Goal: Task Accomplishment & Management: Manage account settings

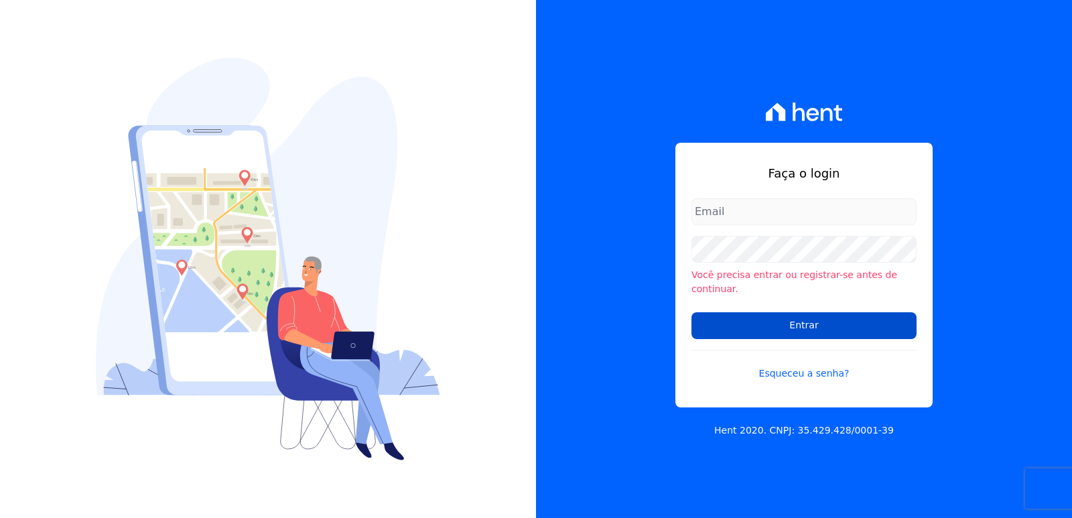
type input "[EMAIL_ADDRESS][DOMAIN_NAME]"
click at [831, 315] on input "Entrar" at bounding box center [803, 325] width 225 height 27
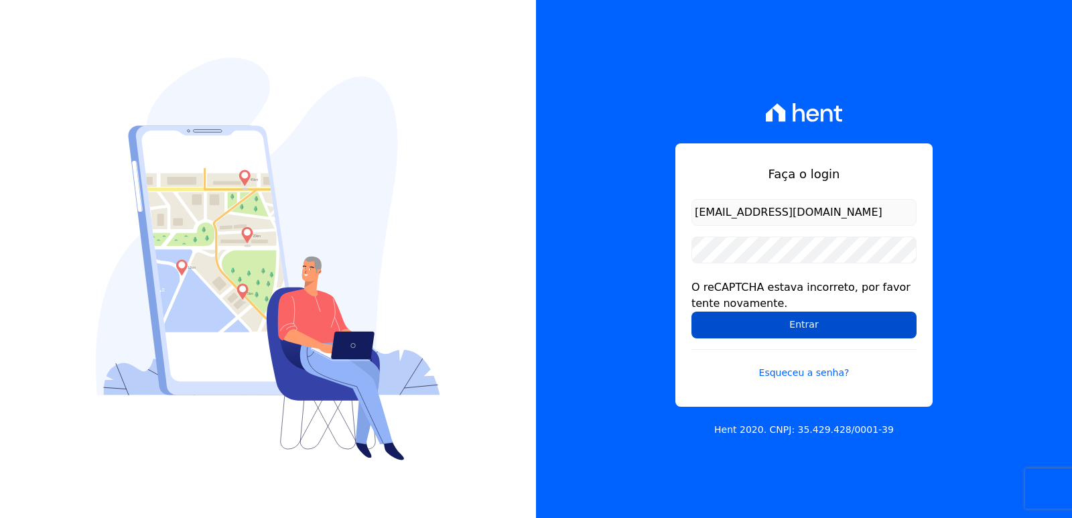
click at [725, 319] on input "Entrar" at bounding box center [803, 325] width 225 height 27
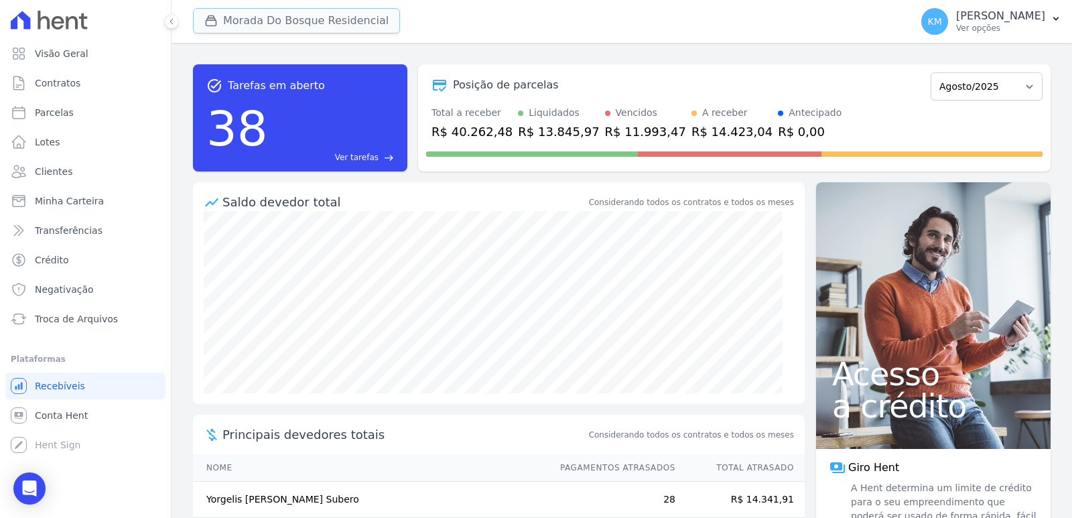
click at [293, 24] on button "Morada Do Bosque Residencial" at bounding box center [296, 20] width 207 height 25
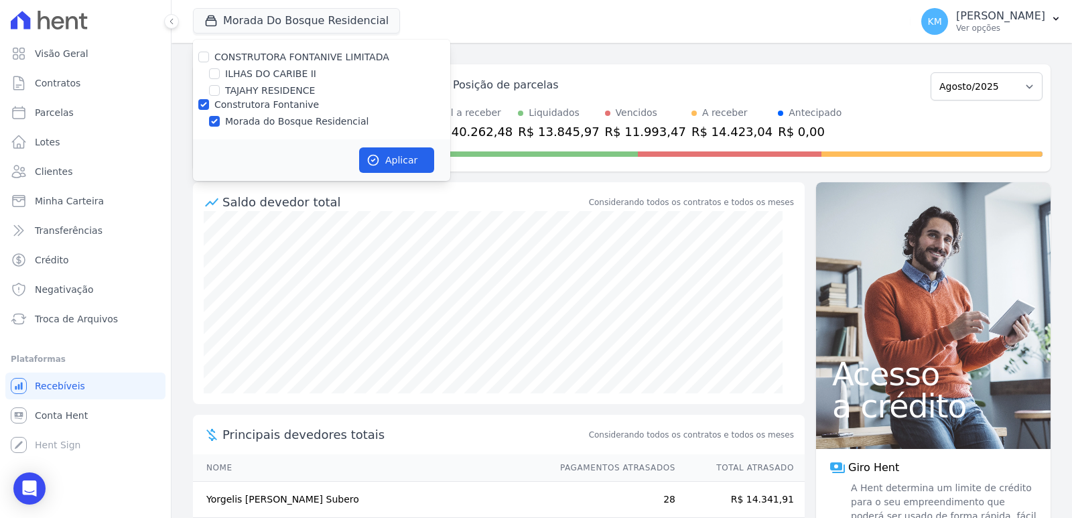
drag, startPoint x: 211, startPoint y: 83, endPoint x: 208, endPoint y: 90, distance: 7.2
click at [210, 85] on div "CONSTRUTORA FONTANIVE LIMITADA ILHAS DO CARIBE II TAJAHY RESIDENCE Construtora …" at bounding box center [321, 90] width 257 height 100
click at [208, 94] on div "TAJAHY RESIDENCE" at bounding box center [321, 91] width 257 height 14
click at [214, 92] on input "TAJAHY RESIDENCE" at bounding box center [214, 90] width 11 height 11
checkbox input "true"
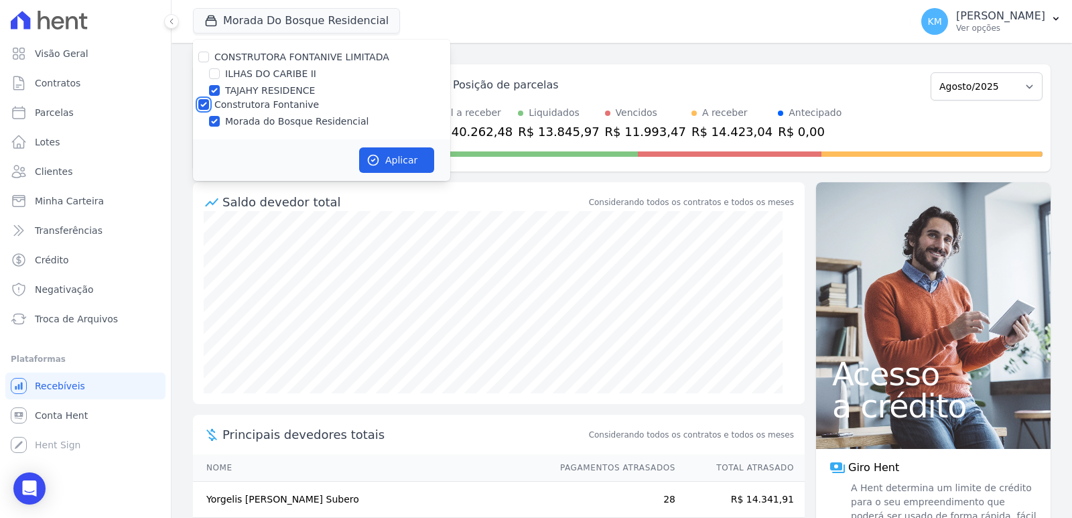
drag, startPoint x: 205, startPoint y: 101, endPoint x: 213, endPoint y: 107, distance: 10.5
click at [205, 103] on input "Construtora Fontanive" at bounding box center [203, 104] width 11 height 11
checkbox input "false"
click at [373, 151] on button "Aplicar" at bounding box center [396, 159] width 75 height 25
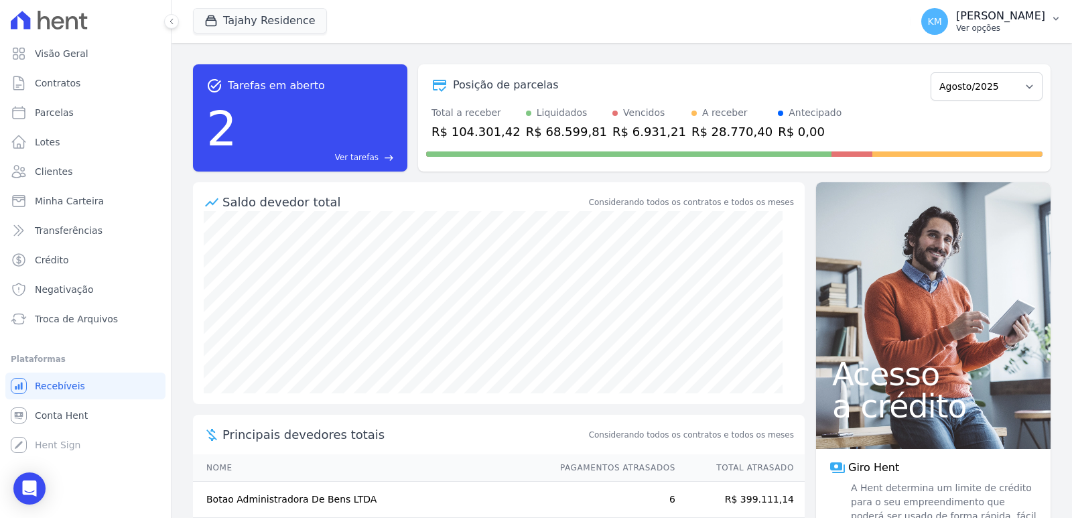
click at [956, 23] on div "Kerolayne Maria Emiliano de Souza Ver opções" at bounding box center [1000, 21] width 89 height 24
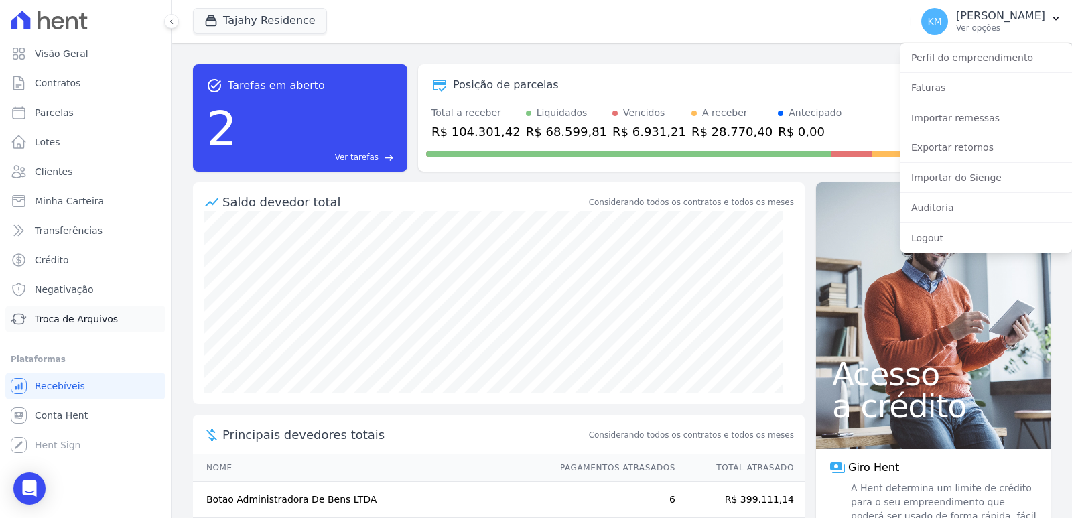
click at [72, 317] on span "Troca de Arquivos" at bounding box center [76, 318] width 83 height 13
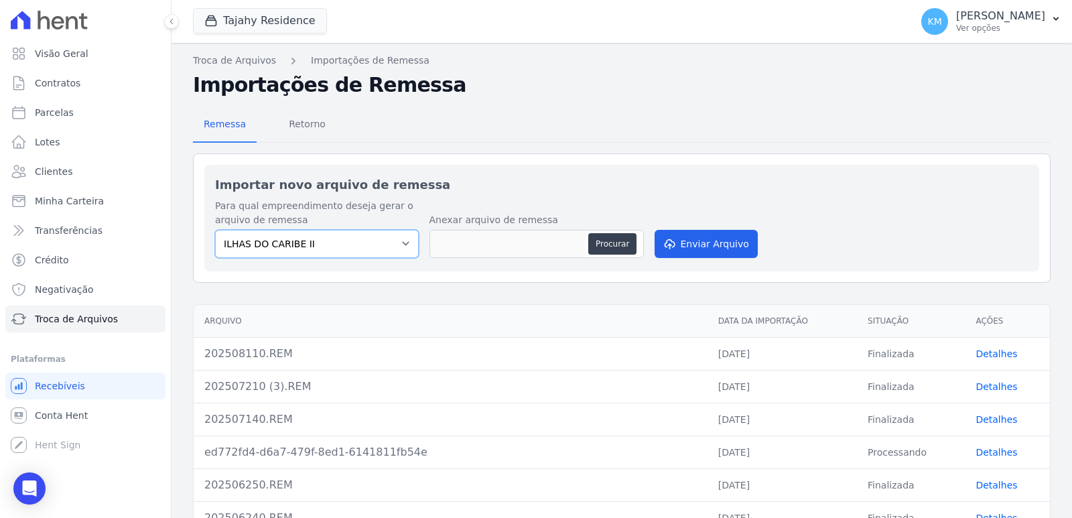
click at [360, 255] on select "ILHAS DO CARIBE II TAJAHY RESIDENCE" at bounding box center [317, 244] width 204 height 28
select select "ca1d0aa7-1a5b-4145-9225-996b9b7d37b9"
click at [215, 230] on select "ILHAS DO CARIBE II TAJAHY RESIDENCE" at bounding box center [317, 244] width 204 height 28
click at [612, 244] on button "Procurar" at bounding box center [612, 243] width 48 height 21
type input "202508120.REM"
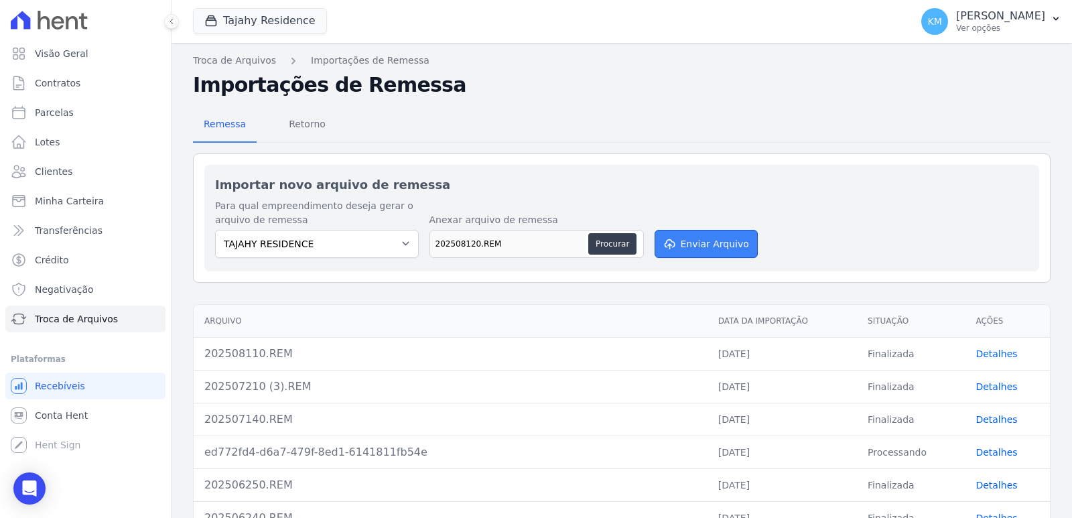
click at [707, 237] on button "Enviar Arquivo" at bounding box center [706, 244] width 103 height 28
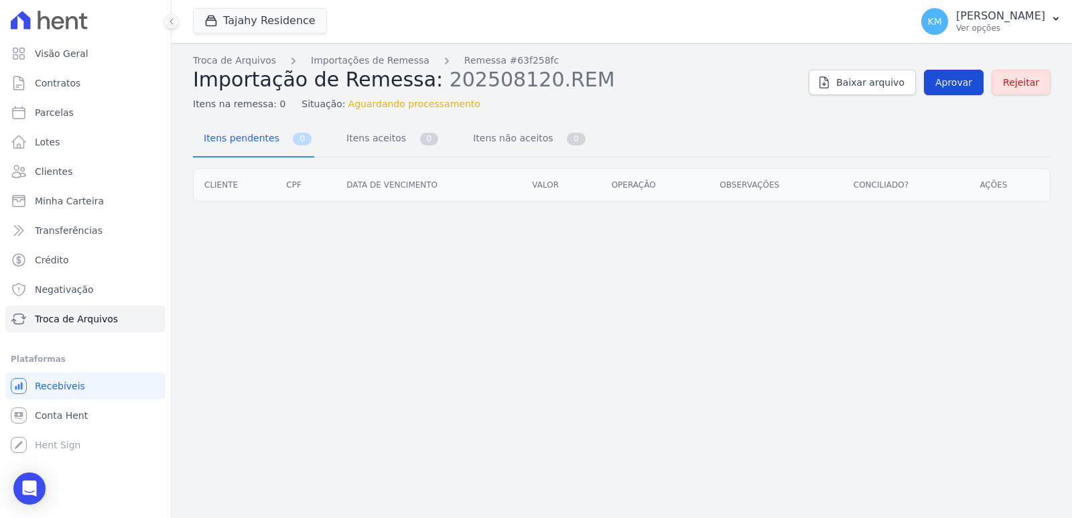
click at [962, 84] on span "Aprovar" at bounding box center [953, 82] width 37 height 13
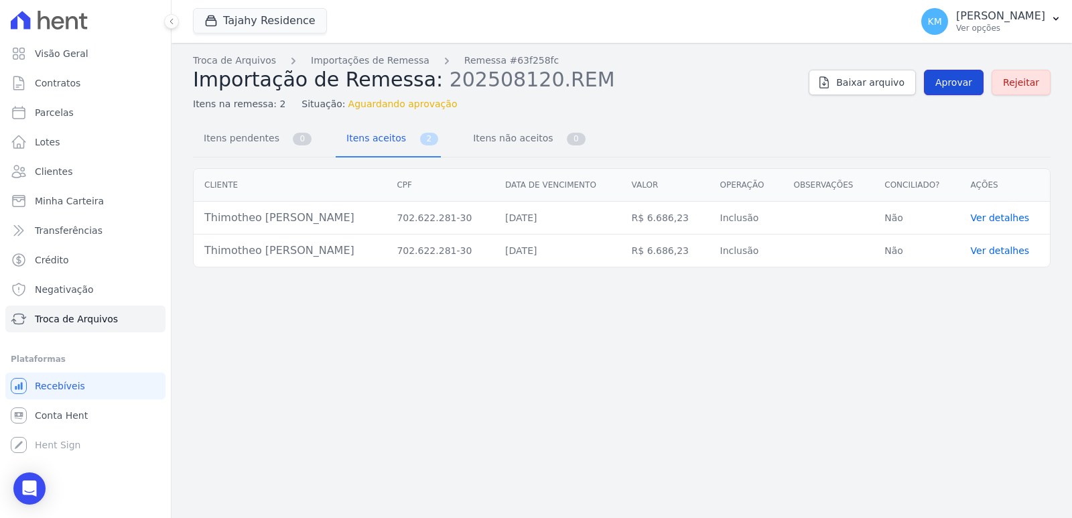
click at [953, 82] on span "Aprovar" at bounding box center [953, 82] width 37 height 13
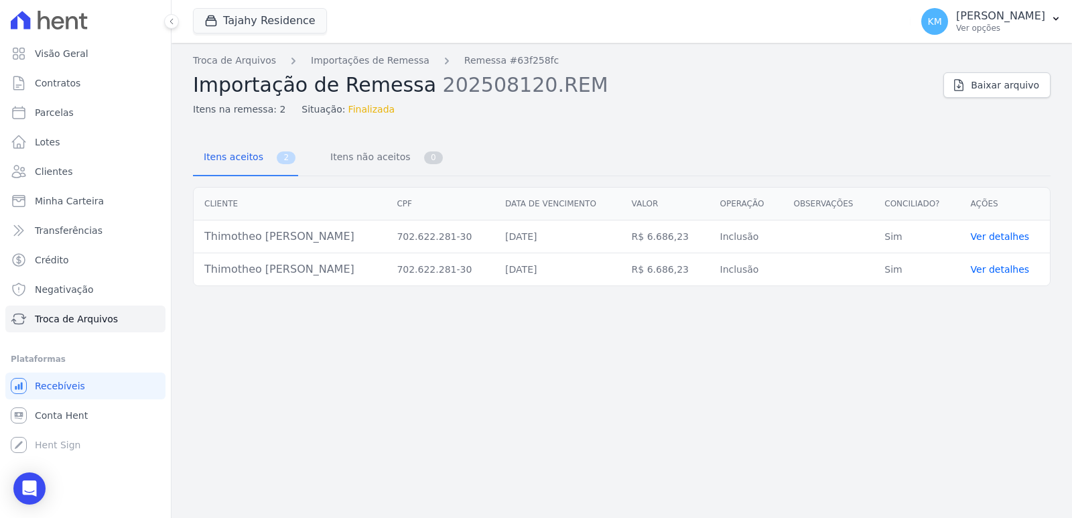
drag, startPoint x: 357, startPoint y: 237, endPoint x: 183, endPoint y: 221, distance: 174.9
click at [184, 221] on div "Cliente CPF Data de vencimento Valor Operação Observações Conciliado? Ações Thi…" at bounding box center [622, 237] width 900 height 110
drag, startPoint x: 394, startPoint y: 300, endPoint x: 345, endPoint y: 283, distance: 51.9
click at [391, 300] on div "Troca de Arquivos Importações de Remessa Remessa #63f258fc Importação de Remess…" at bounding box center [622, 280] width 900 height 475
drag, startPoint x: 338, startPoint y: 242, endPoint x: 189, endPoint y: 238, distance: 148.8
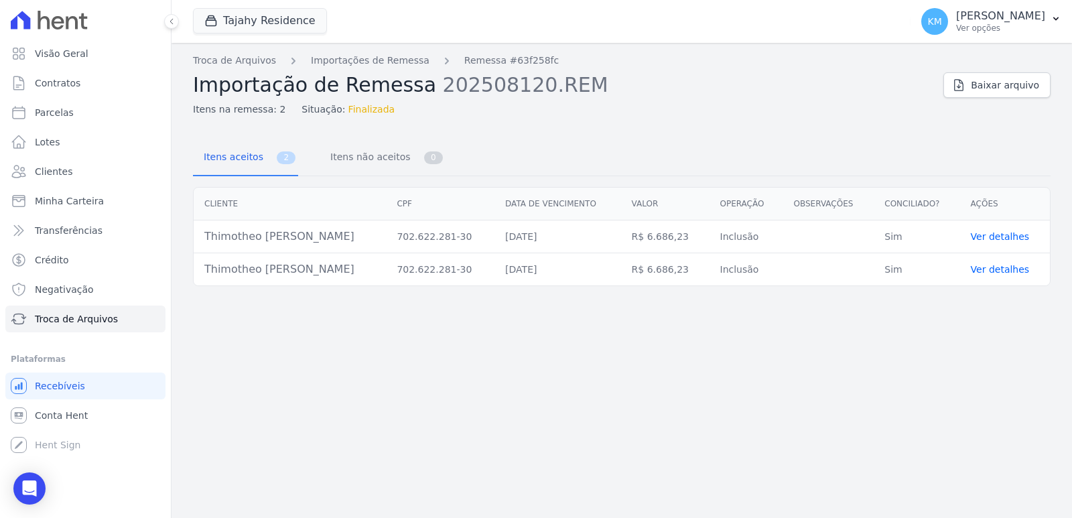
click at [189, 238] on div "Cliente CPF Data de vencimento Valor Operação Observações Conciliado? Ações Thi…" at bounding box center [622, 237] width 900 height 110
click at [189, 237] on div "Cliente CPF Data de vencimento Valor Operação Observações Conciliado? Ações Thi…" at bounding box center [622, 237] width 900 height 110
click at [321, 312] on div "Troca de Arquivos Importações de Remessa Remessa #63f258fc Importação de Remess…" at bounding box center [622, 280] width 900 height 475
drag, startPoint x: 334, startPoint y: 272, endPoint x: 201, endPoint y: 276, distance: 133.4
click at [201, 276] on td "Thimotheo Accioly Peterlini" at bounding box center [290, 269] width 192 height 33
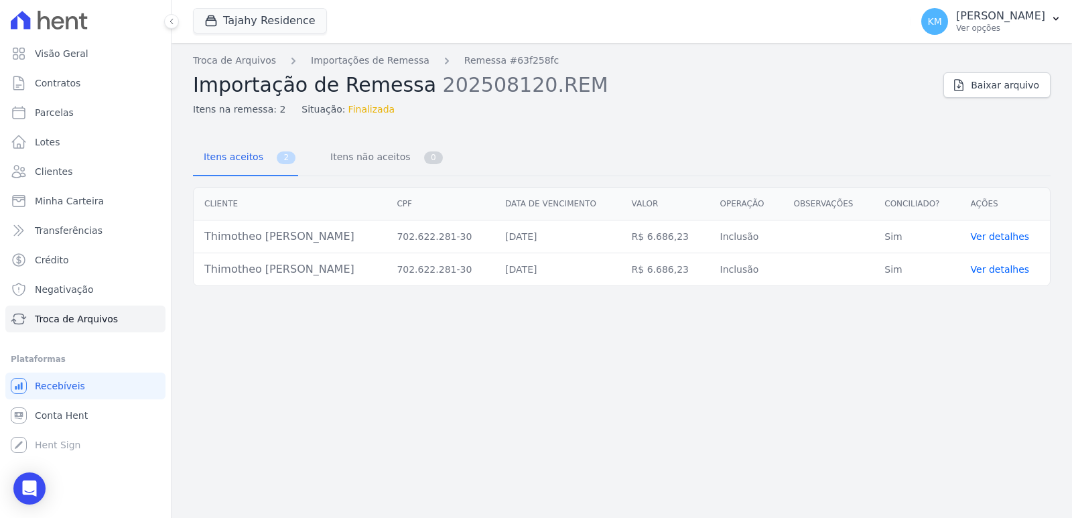
copy td "Thimotheo Accioly Peterlini"
click at [64, 82] on span "Contratos" at bounding box center [58, 82] width 46 height 13
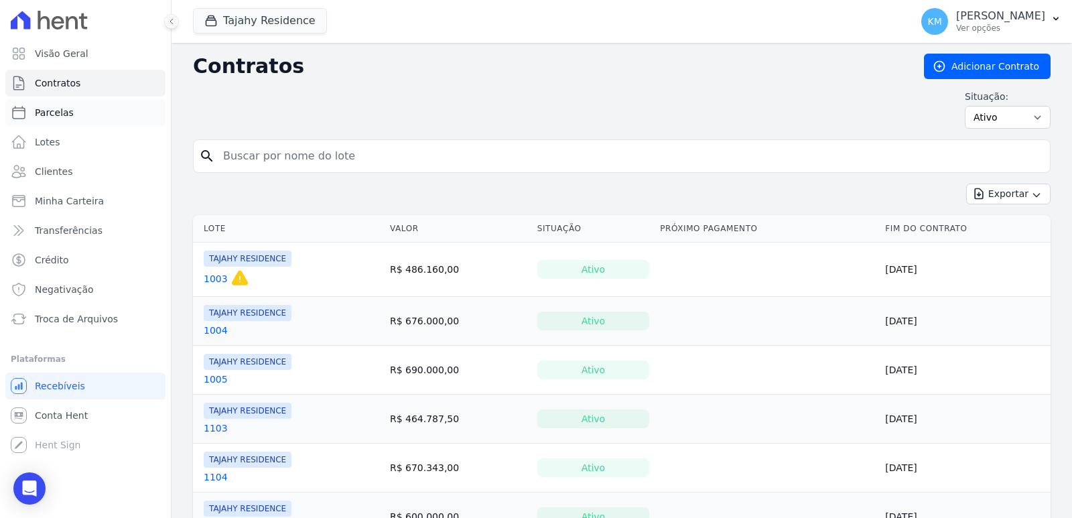
click at [55, 107] on span "Parcelas" at bounding box center [54, 112] width 39 height 13
select select
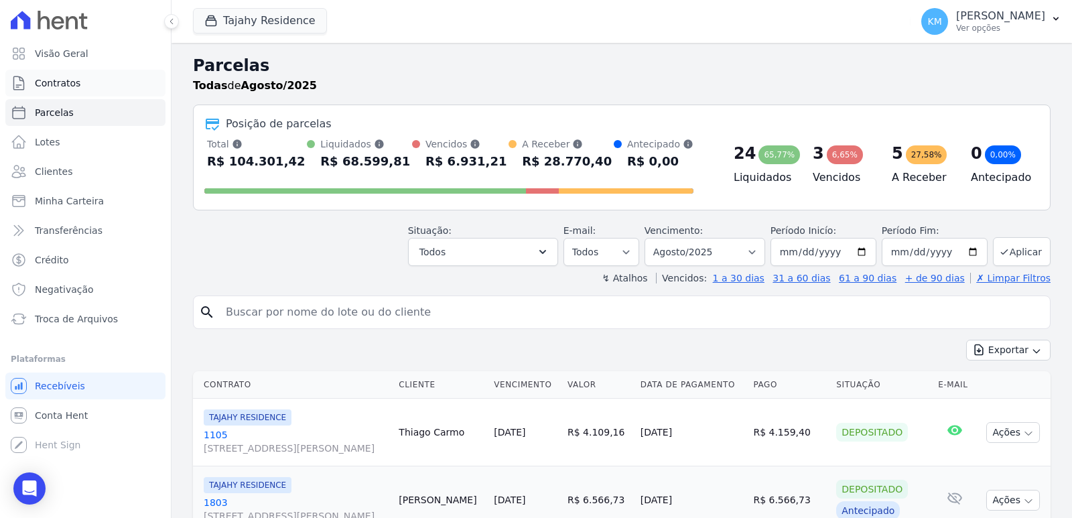
click at [64, 78] on span "Contratos" at bounding box center [58, 82] width 46 height 13
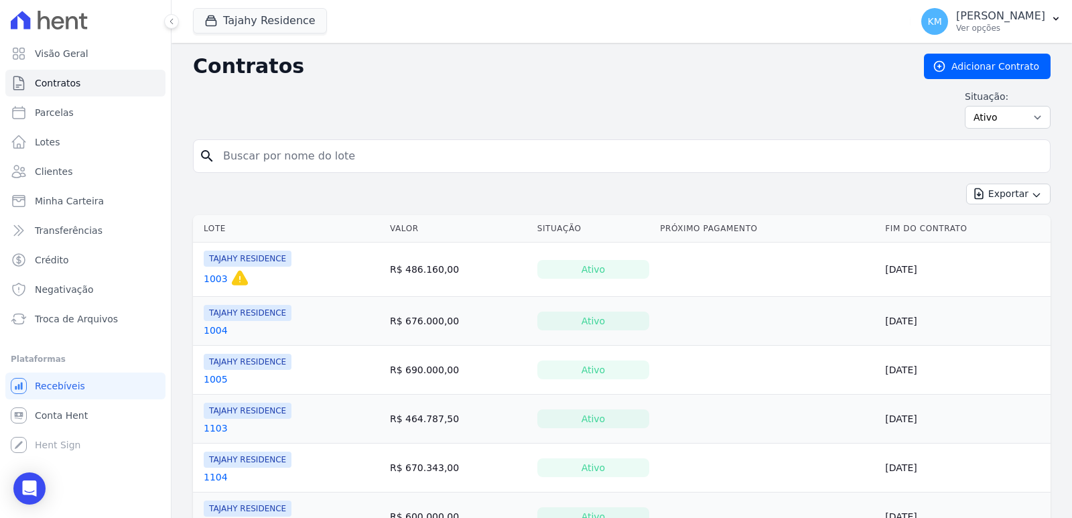
click at [281, 157] on input "search" at bounding box center [629, 156] width 829 height 27
type input "1803"
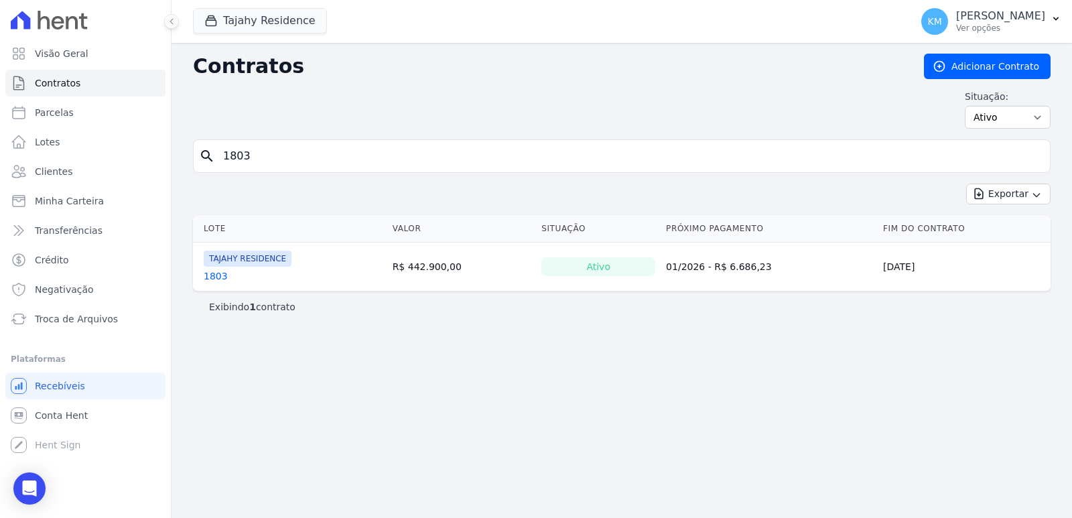
click at [216, 277] on link "1803" at bounding box center [216, 275] width 24 height 13
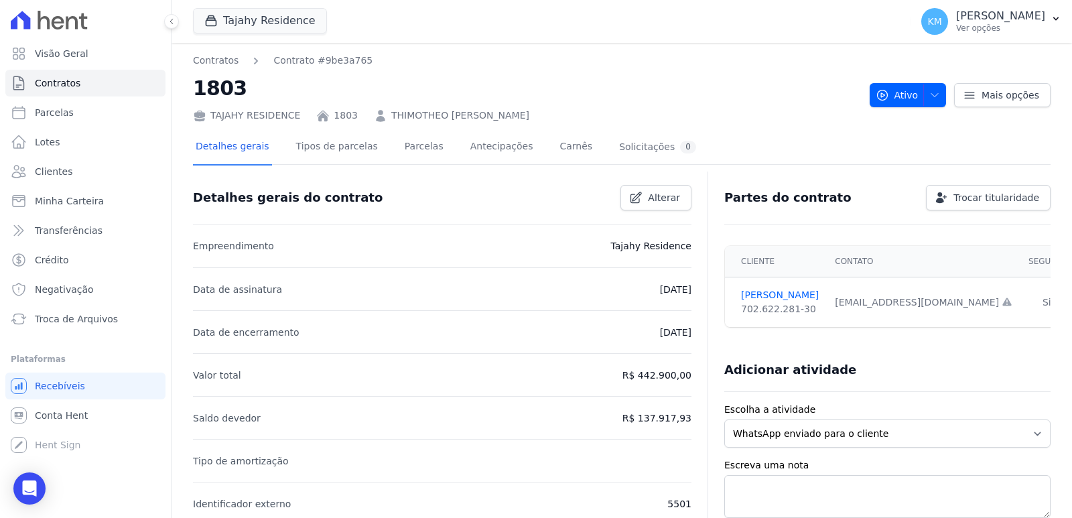
click at [365, 147] on div "Detalhes gerais Tipos de parcelas Parcelas Antecipações Carnês Solicitações 0" at bounding box center [446, 148] width 506 height 36
click at [405, 147] on link "Parcelas" at bounding box center [424, 148] width 44 height 36
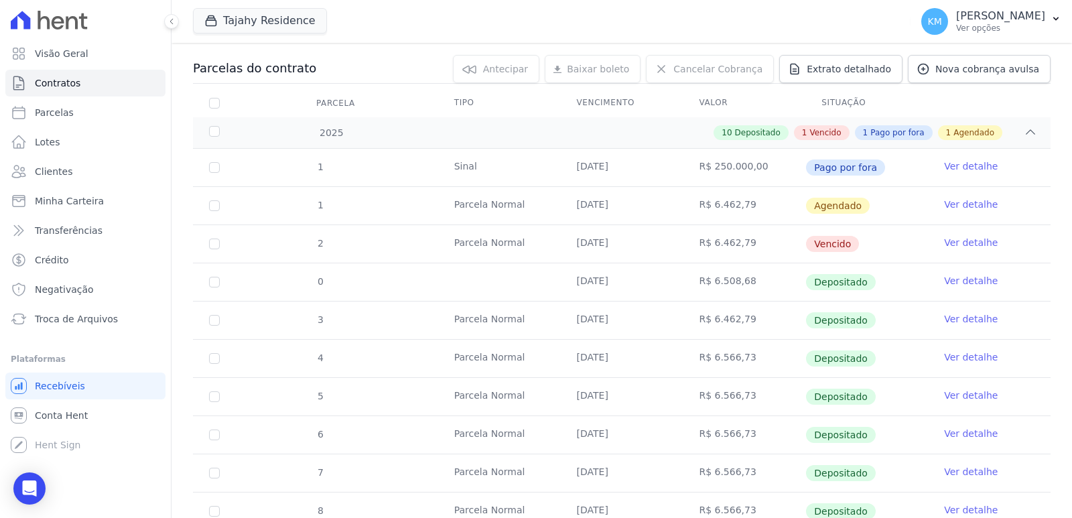
scroll to position [364, 0]
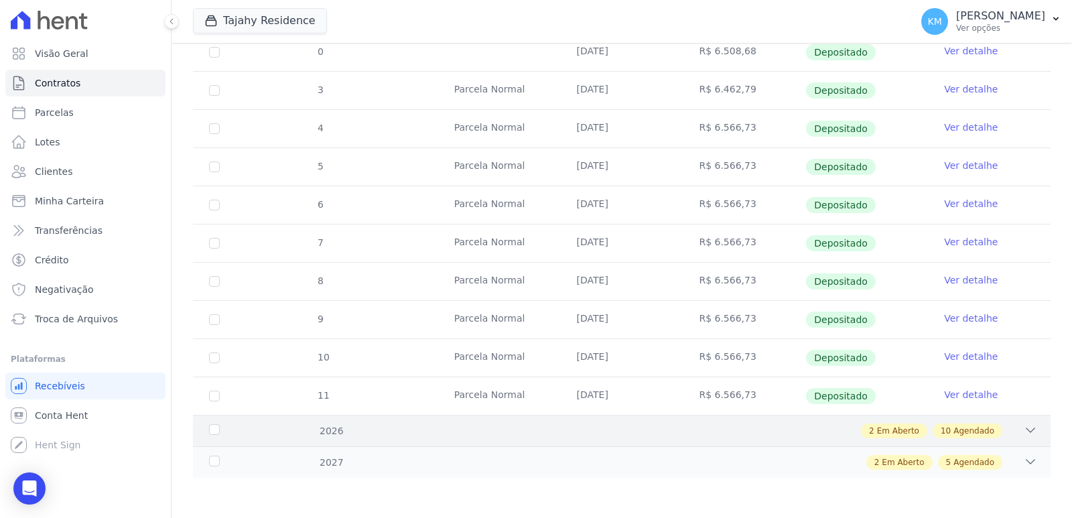
click at [1024, 433] on icon at bounding box center [1030, 429] width 13 height 13
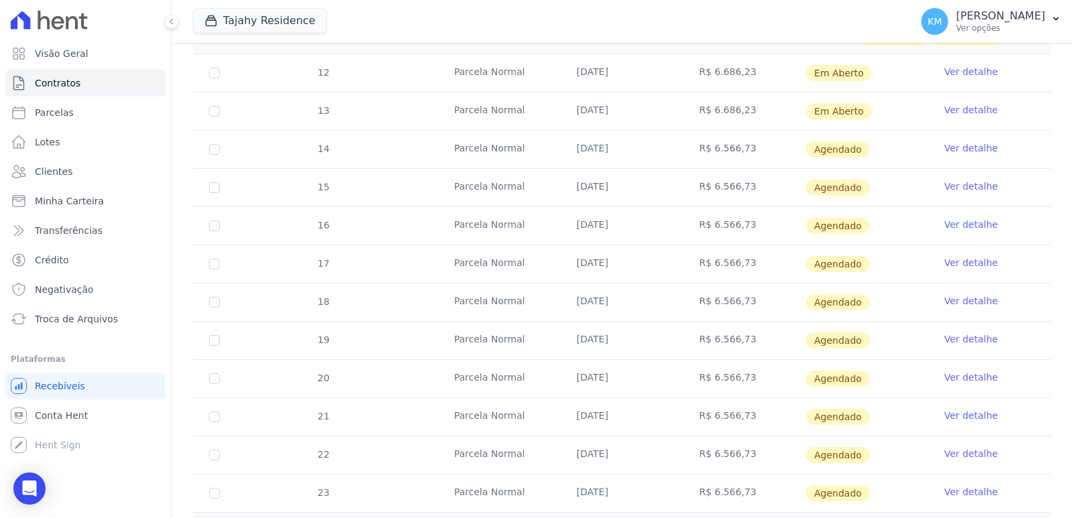
scroll to position [822, 0]
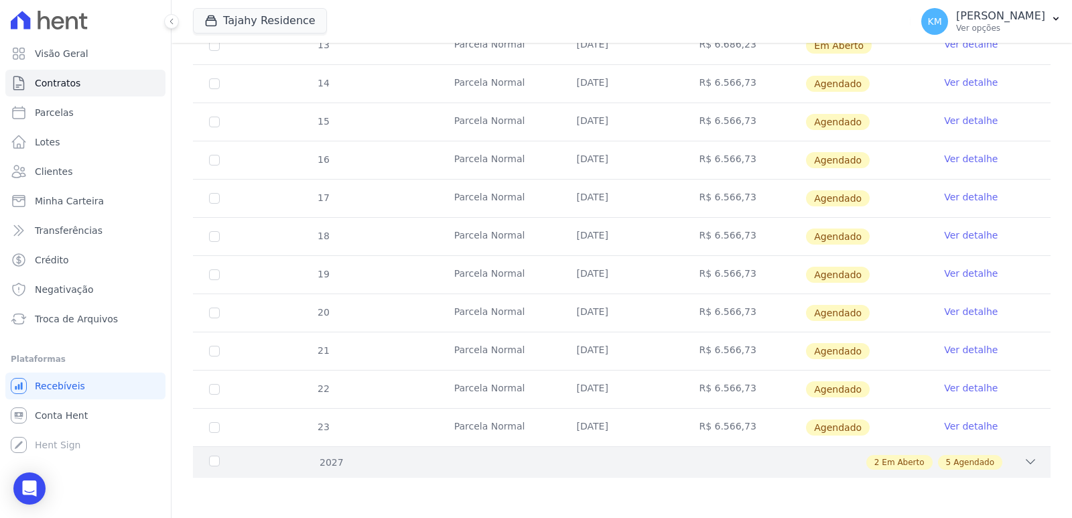
click at [961, 462] on span "Agendado" at bounding box center [973, 462] width 41 height 12
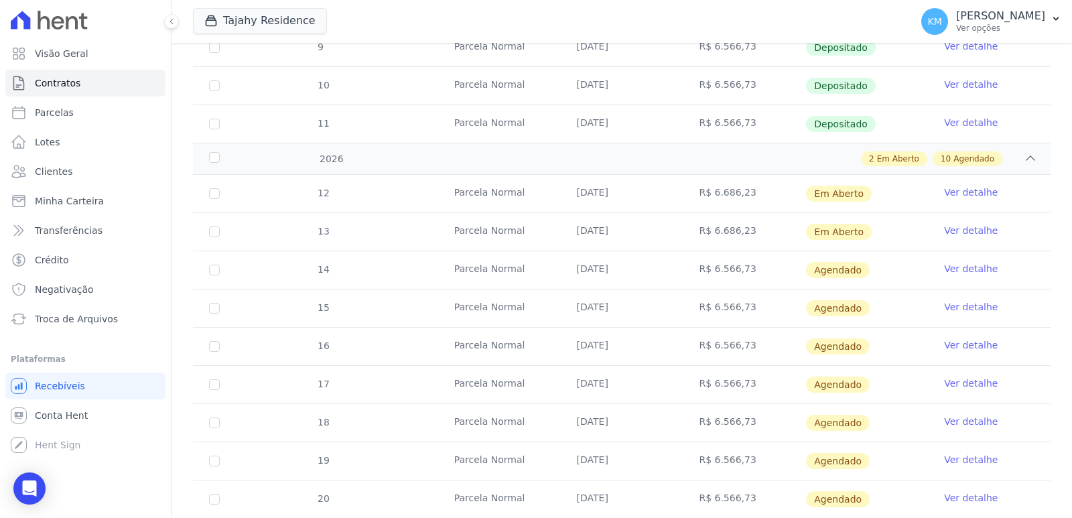
scroll to position [620, 0]
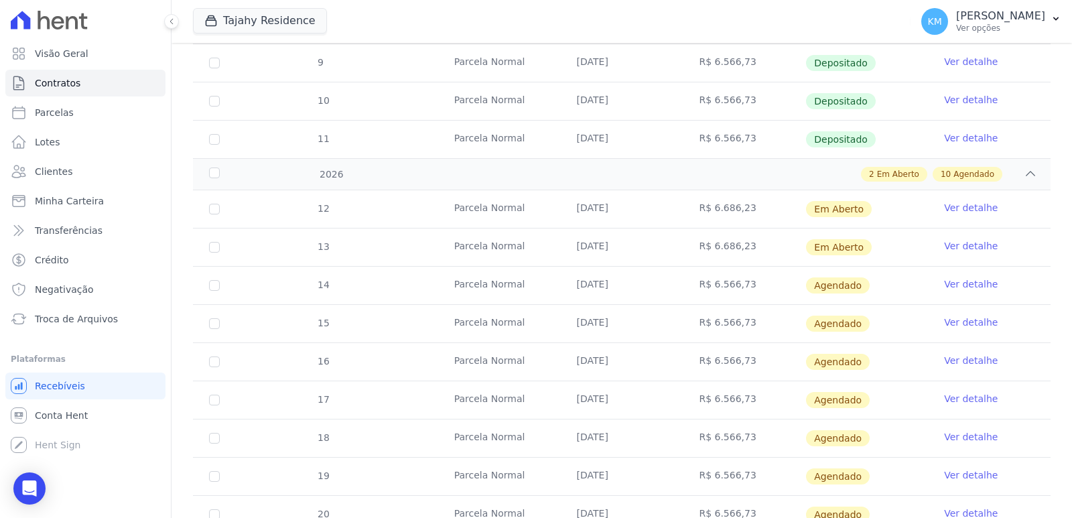
click at [948, 208] on link "Ver detalhe" at bounding box center [971, 207] width 54 height 13
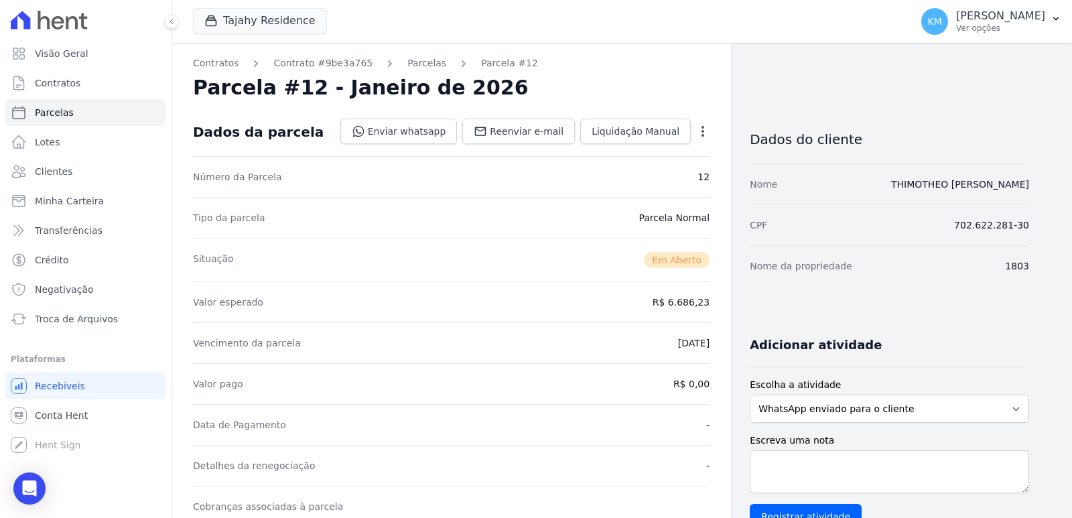
click at [702, 131] on icon "button" at bounding box center [702, 131] width 3 height 11
click at [637, 175] on link "Cancelar Cobrança" at bounding box center [645, 173] width 118 height 24
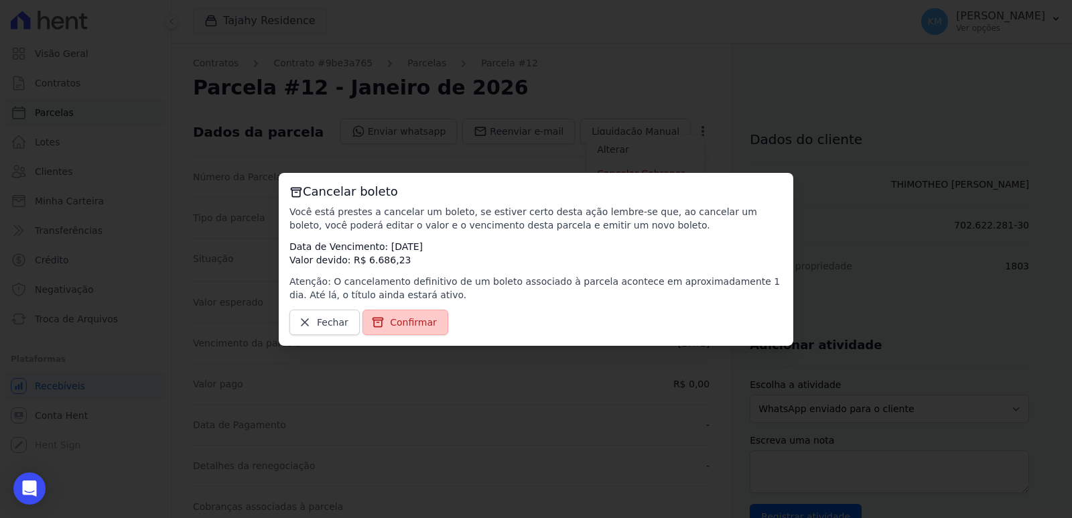
click at [430, 326] on link "Confirmar" at bounding box center [405, 322] width 86 height 25
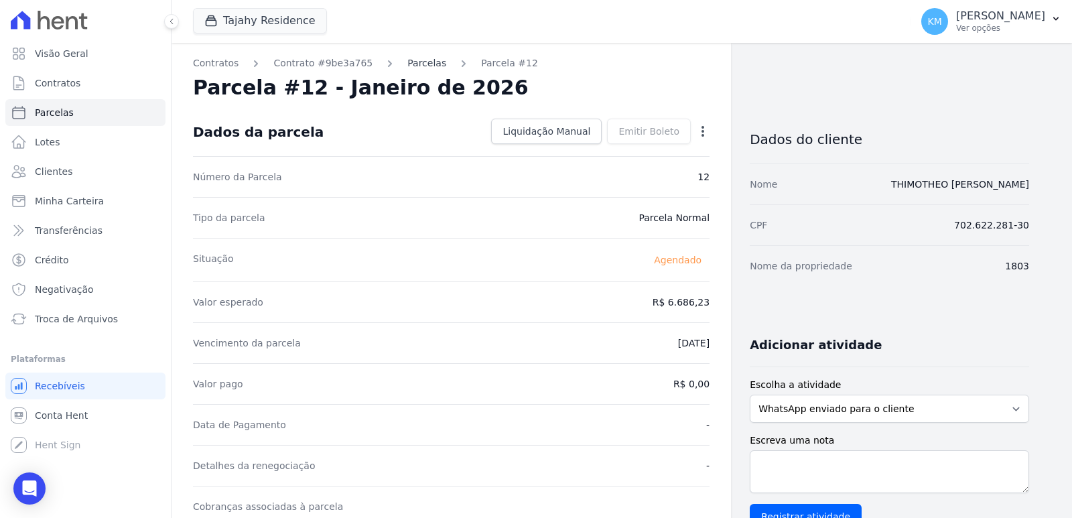
click at [411, 66] on link "Parcelas" at bounding box center [426, 63] width 39 height 14
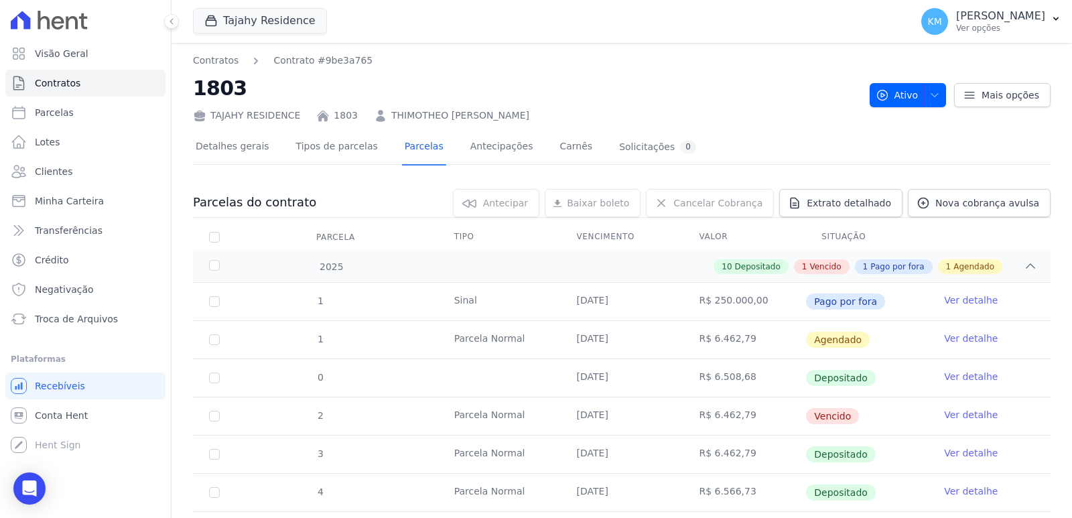
click at [962, 413] on link "Ver detalhe" at bounding box center [971, 414] width 54 height 13
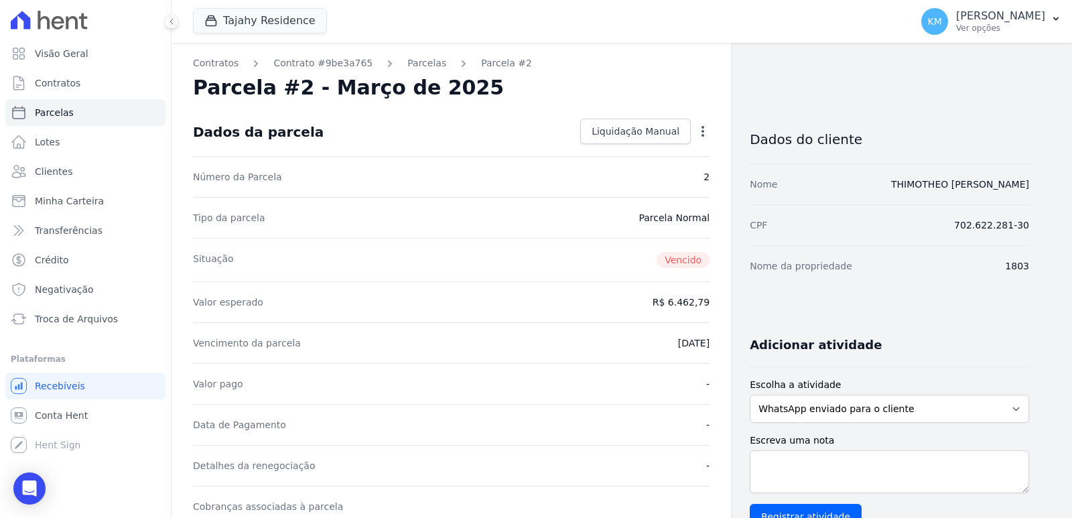
click at [711, 133] on div "Contratos Contrato #9be3a765 Parcelas Parcela #2 Parcela #2 - Março de 2025 Dad…" at bounding box center [451, 494] width 559 height 903
click at [703, 133] on icon "button" at bounding box center [702, 131] width 13 height 13
click at [431, 131] on div "Dados da parcela Liquidação Manual Liquidação Manual Data de Pagamento 2025-08-…" at bounding box center [451, 132] width 517 height 48
click at [697, 127] on icon "button" at bounding box center [702, 131] width 13 height 13
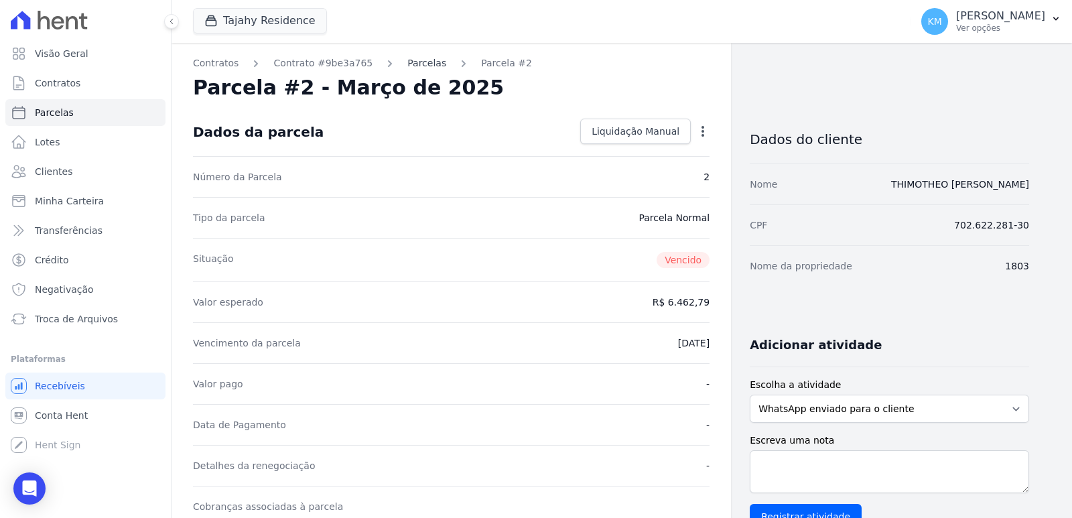
click at [412, 62] on link "Parcelas" at bounding box center [426, 63] width 39 height 14
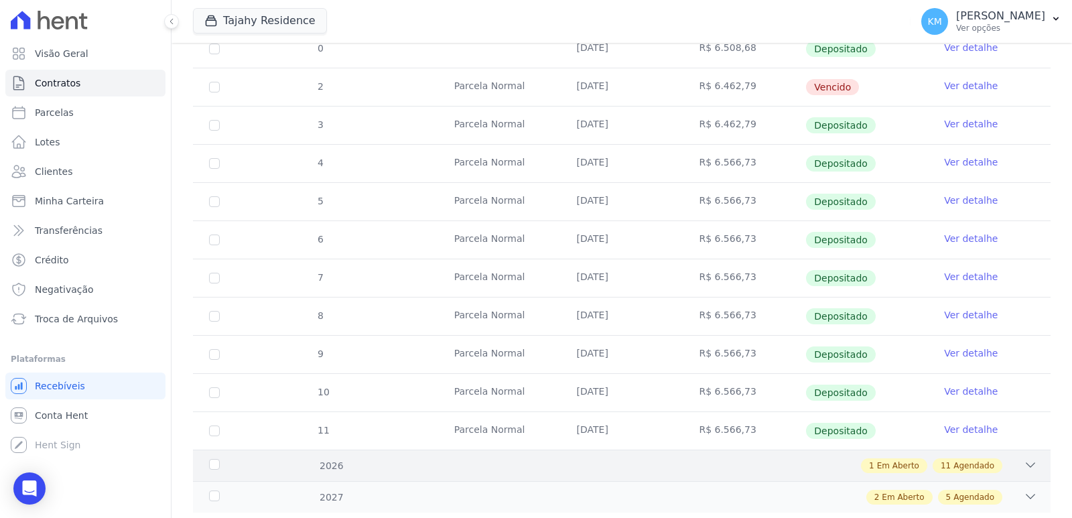
scroll to position [364, 0]
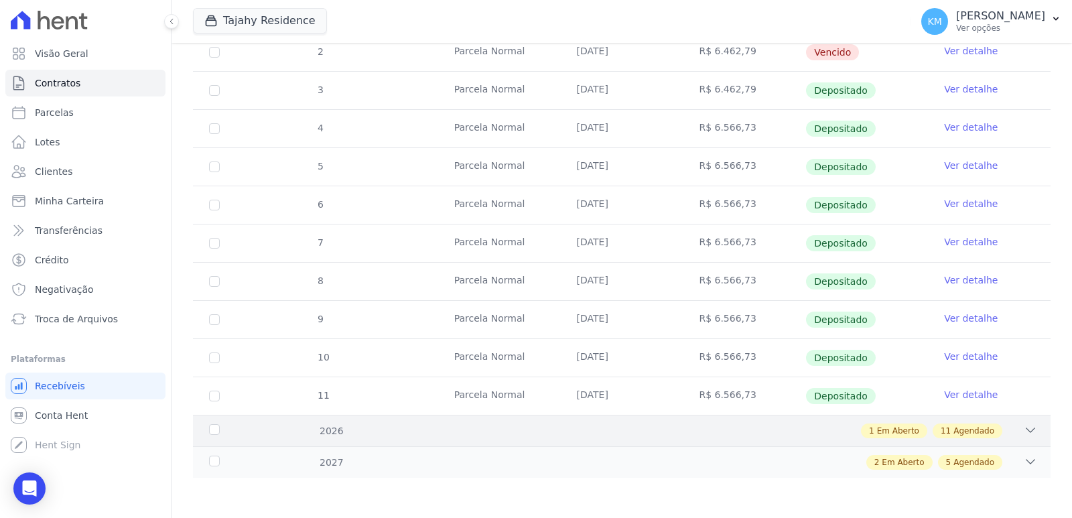
click at [962, 428] on span "Agendado" at bounding box center [973, 431] width 41 height 12
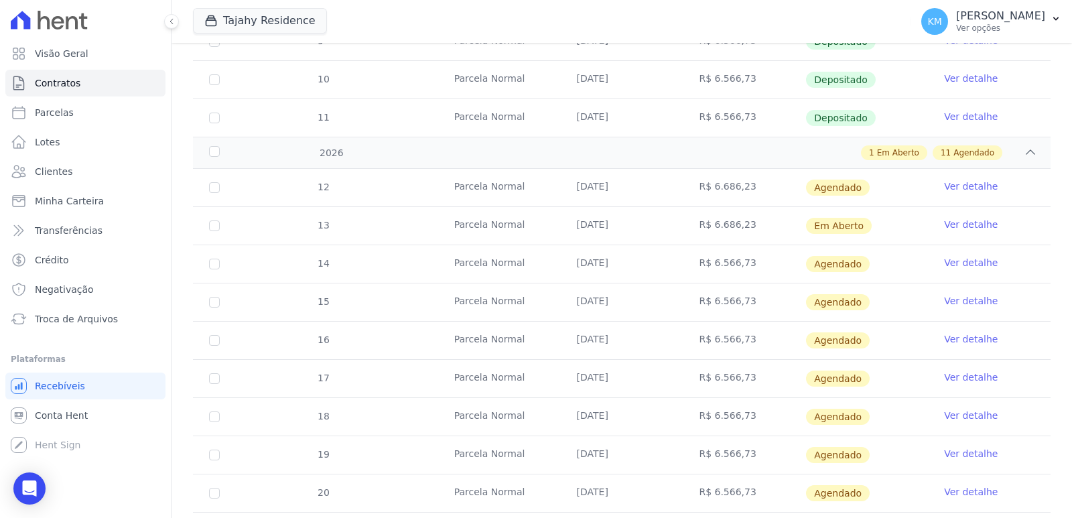
scroll to position [632, 0]
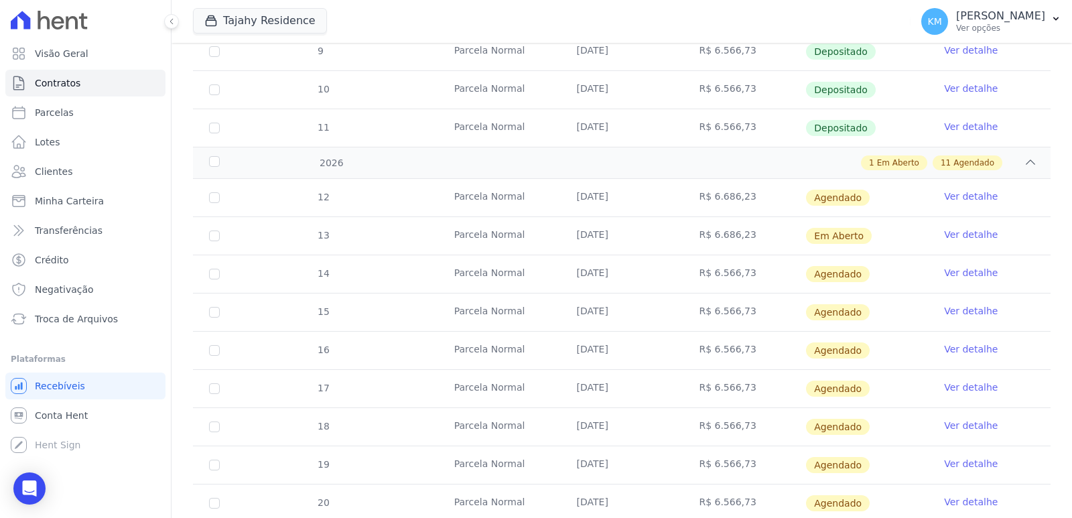
click at [969, 239] on link "Ver detalhe" at bounding box center [971, 234] width 54 height 13
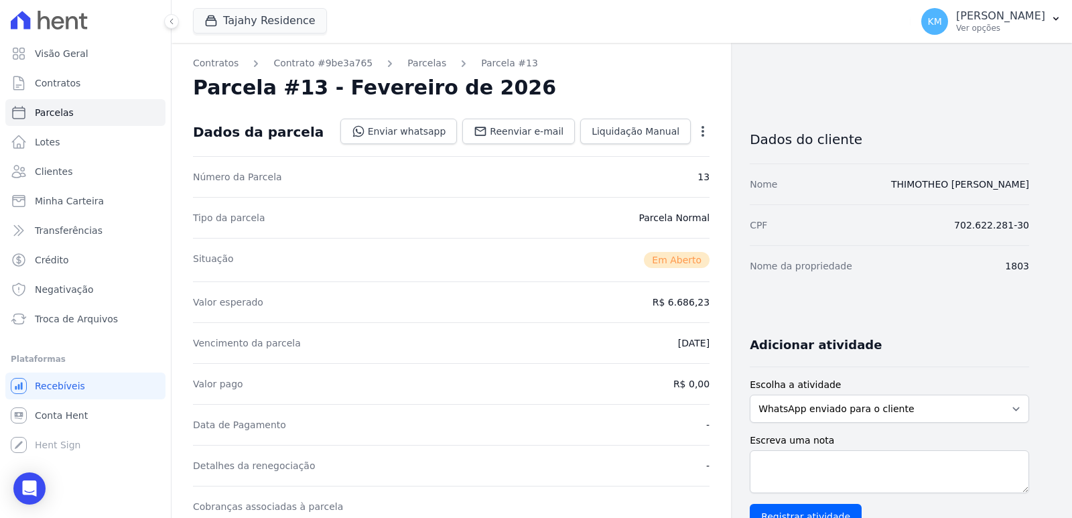
click at [701, 128] on icon "button" at bounding box center [702, 131] width 13 height 13
click at [642, 174] on link "Cancelar Cobrança" at bounding box center [645, 173] width 118 height 24
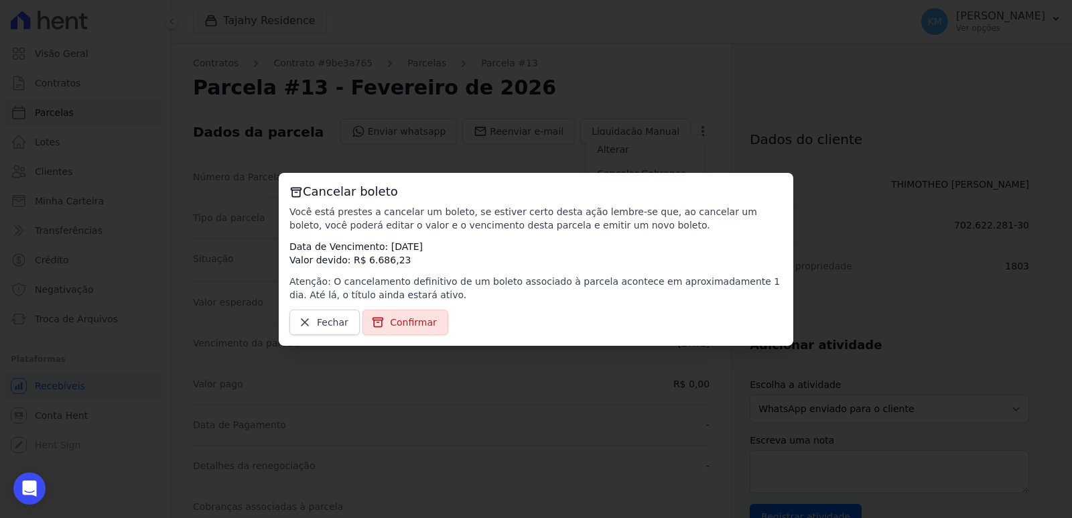
drag, startPoint x: 433, startPoint y: 311, endPoint x: 429, endPoint y: 318, distance: 7.8
click at [434, 312] on link "Confirmar" at bounding box center [405, 322] width 86 height 25
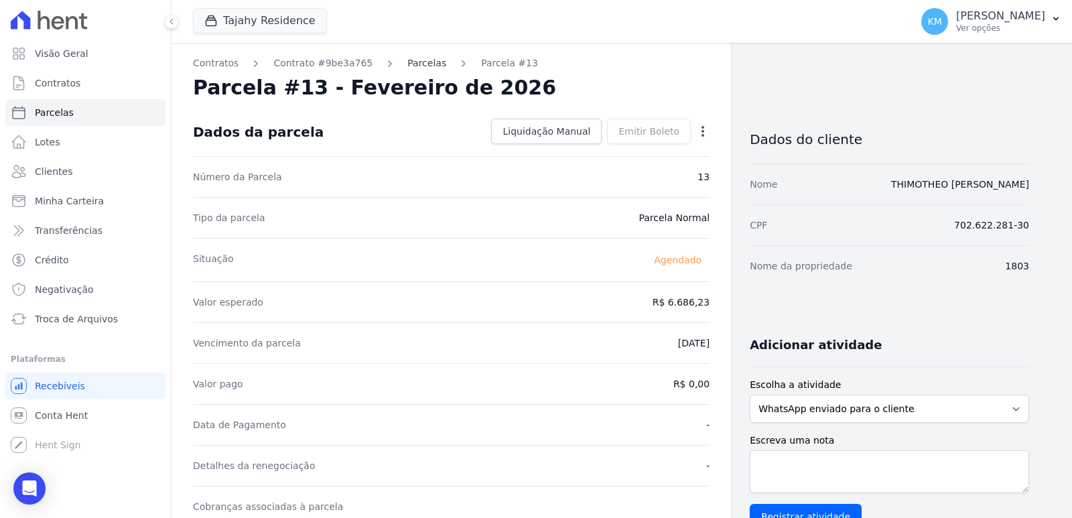
click at [407, 68] on link "Parcelas" at bounding box center [426, 63] width 39 height 14
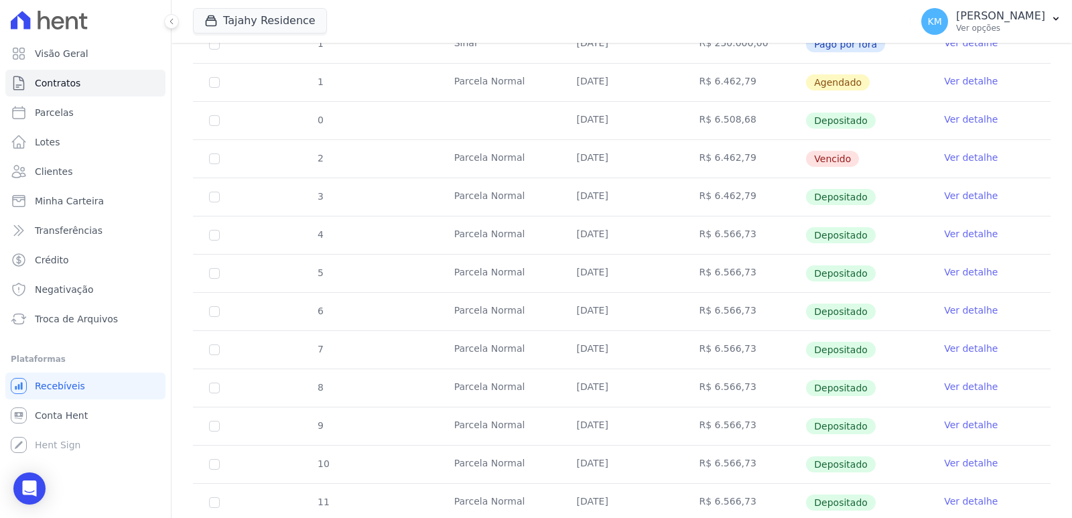
scroll to position [364, 0]
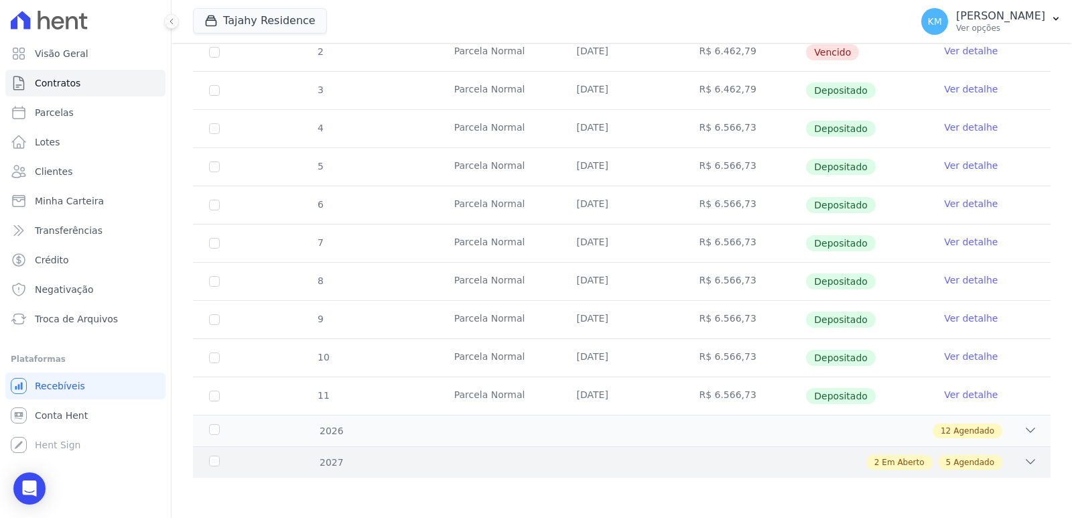
click at [960, 461] on span "Agendado" at bounding box center [973, 462] width 41 height 12
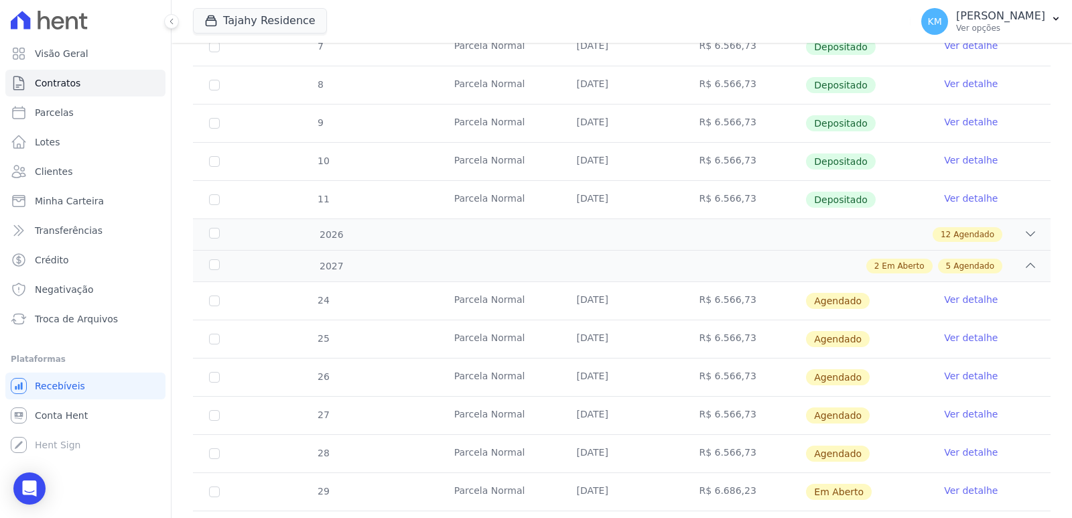
scroll to position [631, 0]
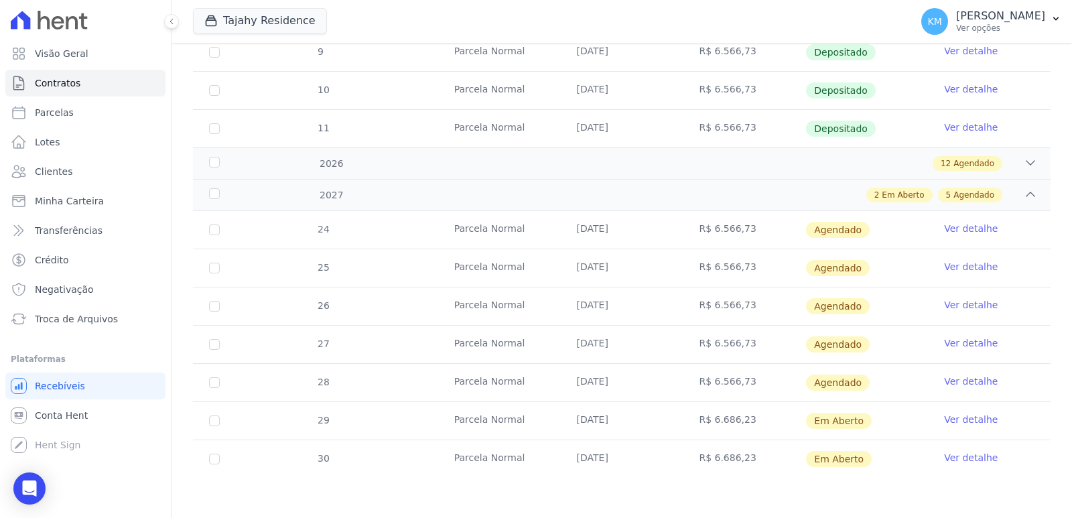
click at [957, 418] on link "Ver detalhe" at bounding box center [971, 419] width 54 height 13
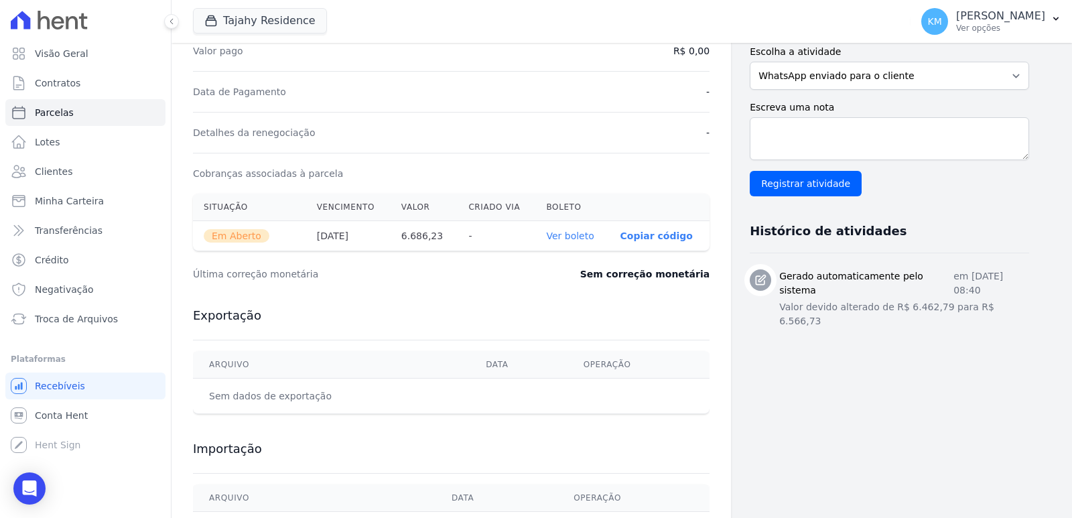
scroll to position [400, 0]
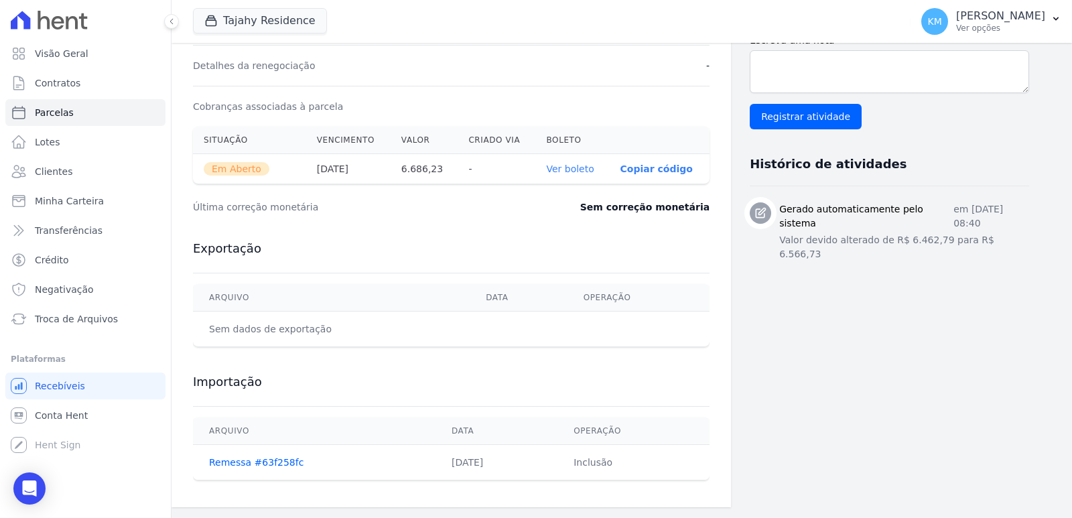
click at [574, 167] on link "Ver boleto" at bounding box center [570, 168] width 48 height 11
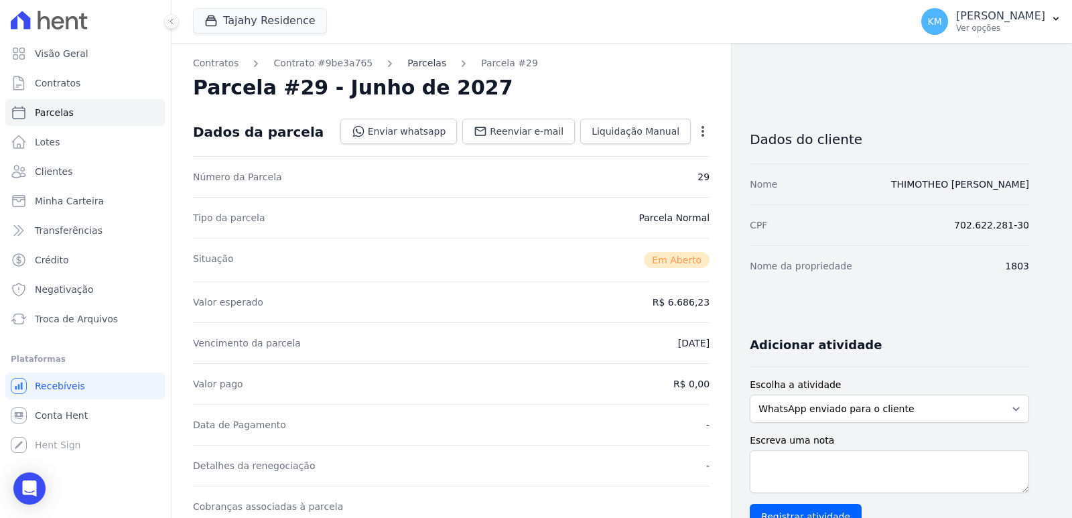
click at [409, 64] on link "Parcelas" at bounding box center [426, 63] width 39 height 14
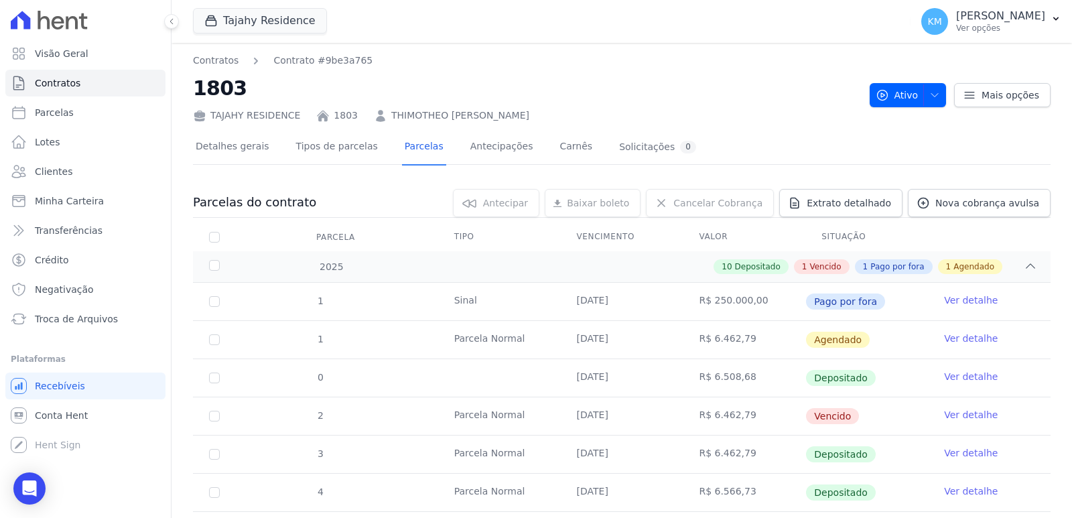
scroll to position [364, 0]
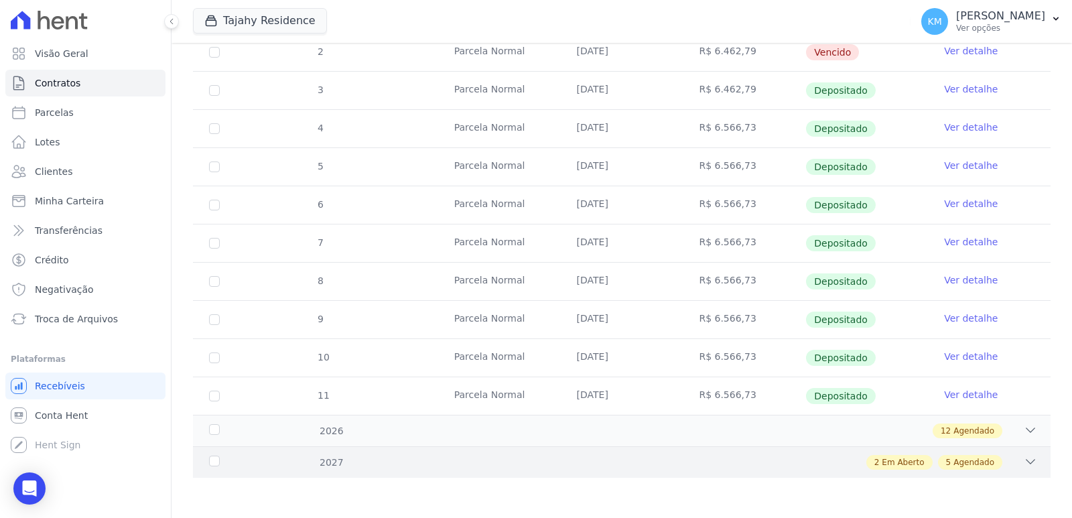
click at [959, 468] on span "Agendado" at bounding box center [973, 462] width 41 height 12
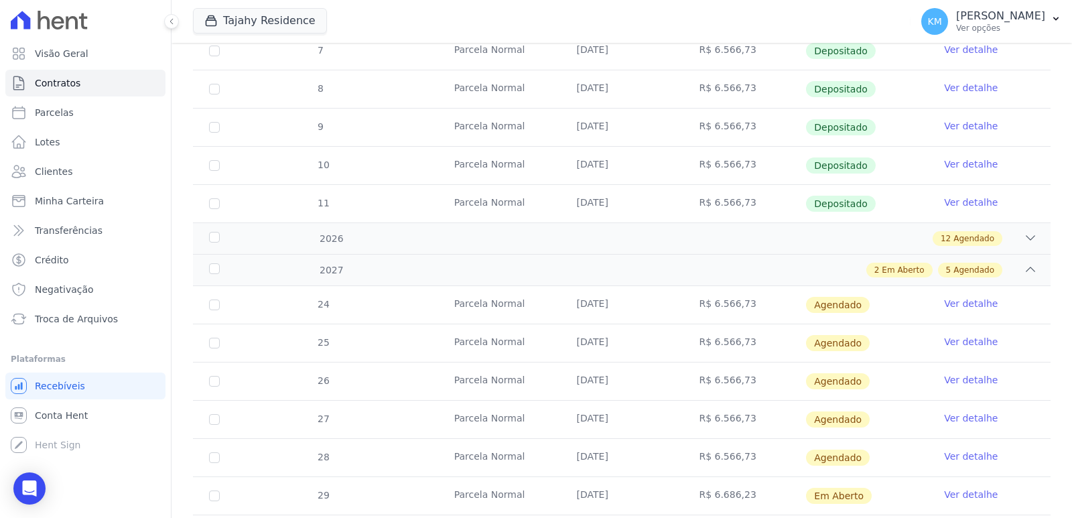
scroll to position [631, 0]
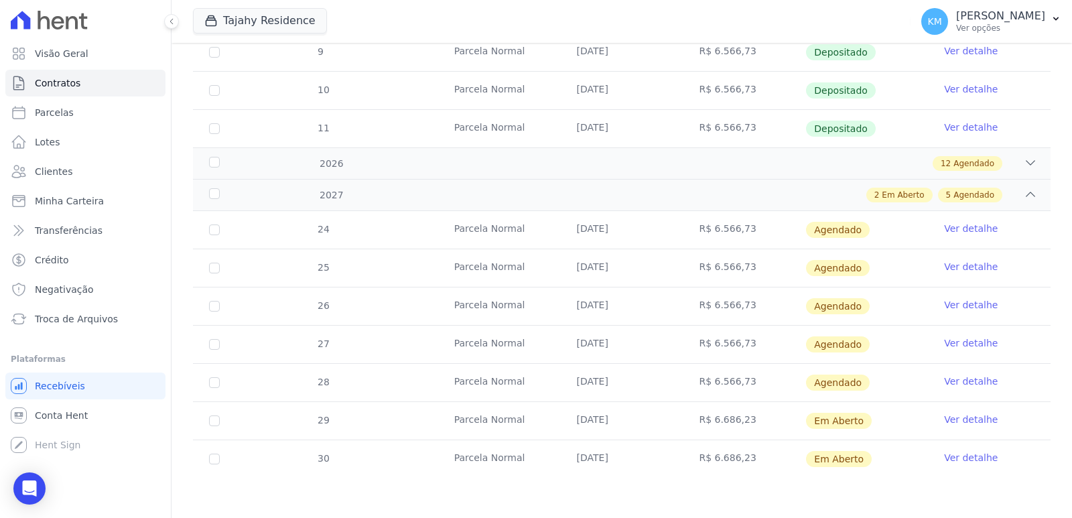
click at [944, 455] on link "Ver detalhe" at bounding box center [971, 457] width 54 height 13
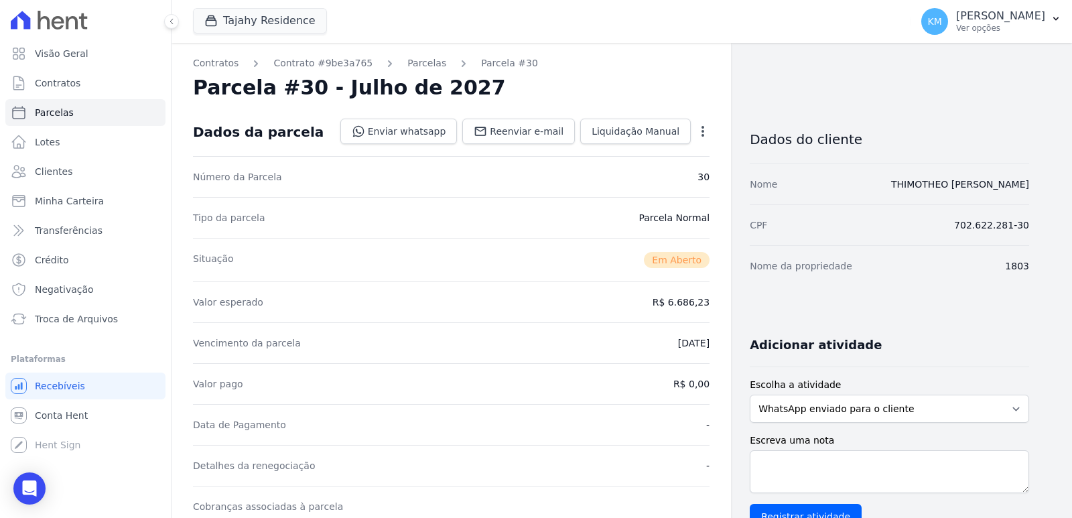
click at [703, 136] on icon "button" at bounding box center [702, 131] width 3 height 11
click at [503, 204] on div "Tipo da parcela Parcela Normal" at bounding box center [451, 217] width 517 height 41
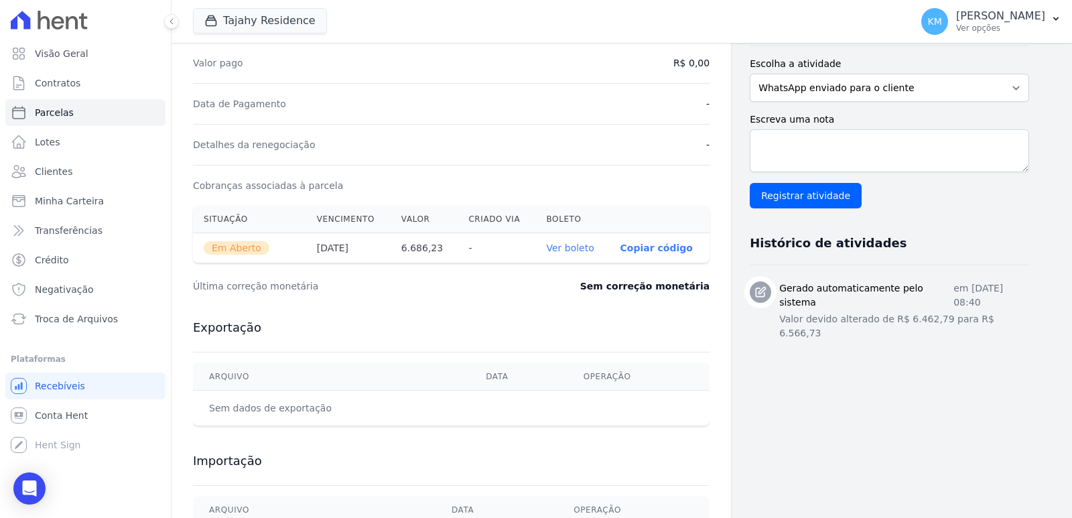
scroll to position [400, 0]
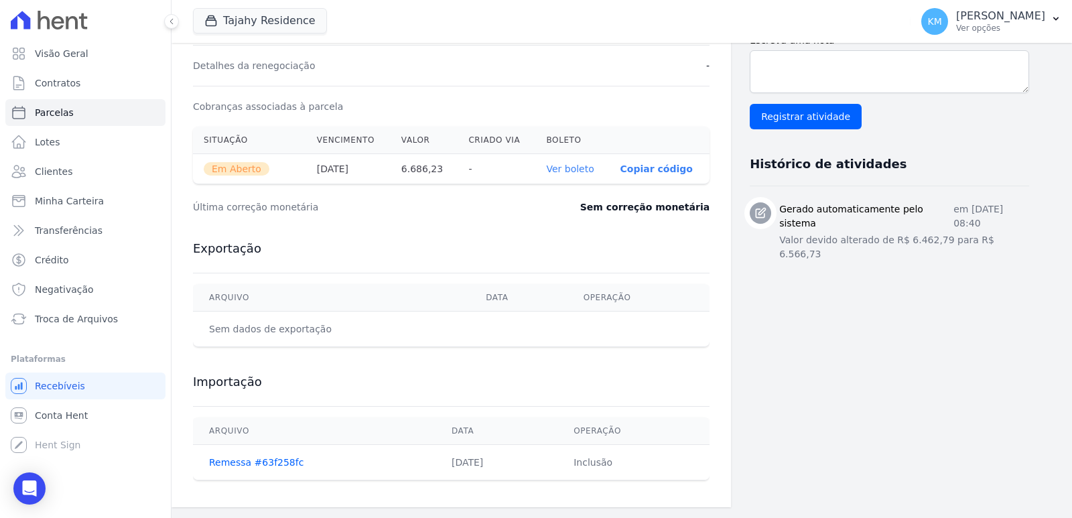
click at [579, 169] on link "Ver boleto" at bounding box center [570, 168] width 48 height 11
